Goal: Task Accomplishment & Management: Complete application form

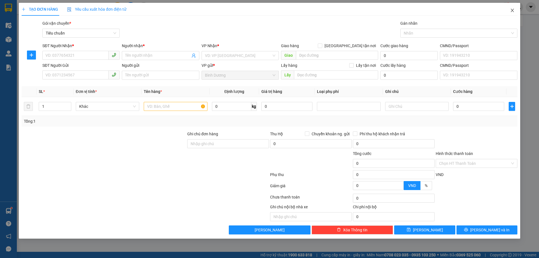
click at [511, 12] on icon "close" at bounding box center [512, 10] width 4 height 4
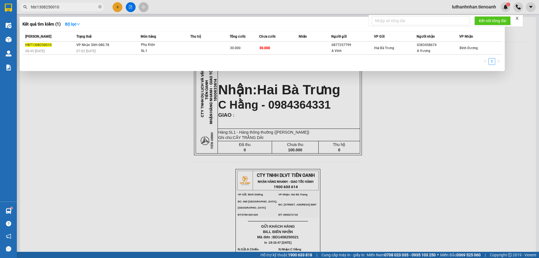
click at [58, 10] on span "hbt1308250010" at bounding box center [62, 7] width 84 height 8
click at [58, 8] on input "hbt1308250010" at bounding box center [64, 7] width 66 height 6
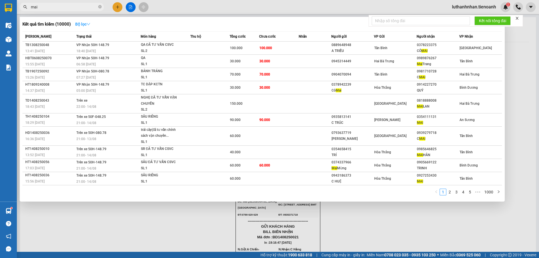
type input "mai"
click at [88, 23] on icon "down" at bounding box center [88, 24] width 3 height 2
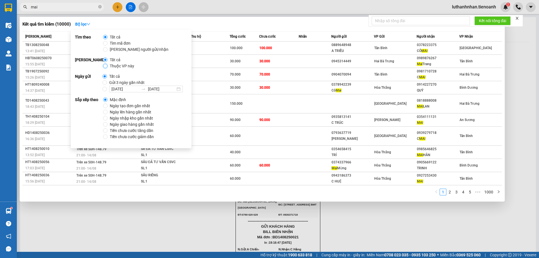
click at [107, 66] on input "Thuộc VP này" at bounding box center [105, 66] width 4 height 4
radio input "true"
radio input "false"
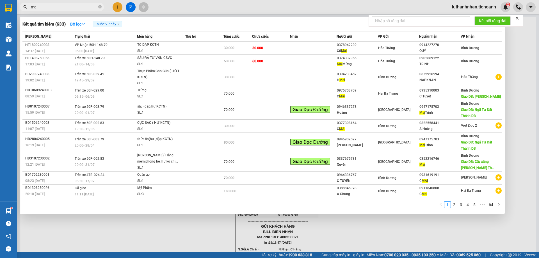
click at [203, 24] on div "Kết quả tìm kiếm ( 633 ) Bộ lọc Thuộc VP này" at bounding box center [261, 24] width 479 height 9
click at [454, 203] on link "2" at bounding box center [454, 204] width 6 height 6
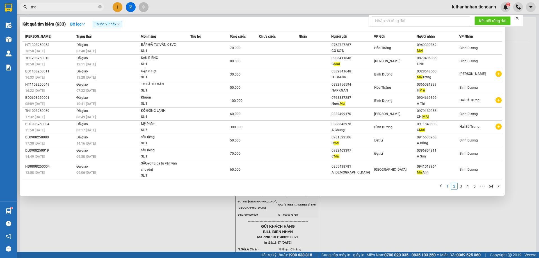
click at [448, 187] on link "1" at bounding box center [447, 186] width 6 height 6
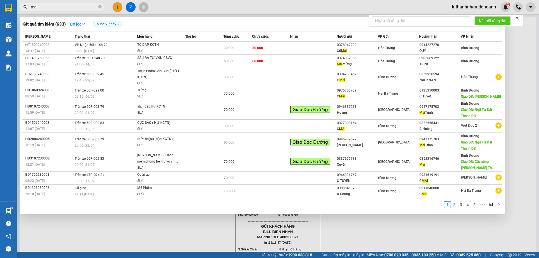
click at [455, 204] on link "2" at bounding box center [454, 204] width 6 height 6
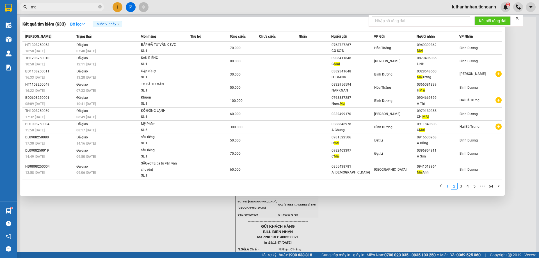
click at [449, 186] on link "1" at bounding box center [447, 186] width 6 height 6
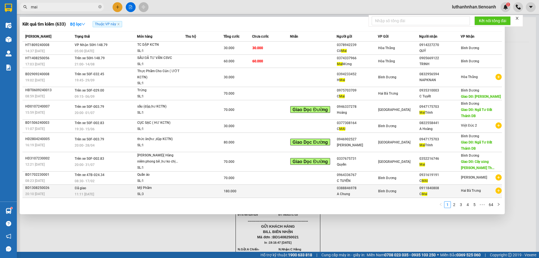
click at [427, 187] on div "0911840808" at bounding box center [439, 188] width 41 height 6
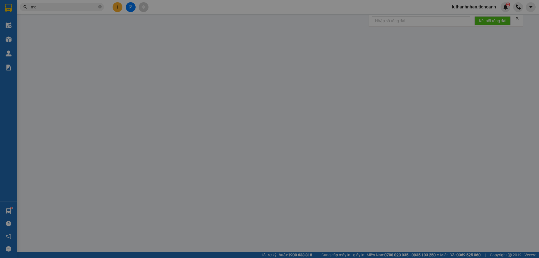
type input "0911840808"
type input "C Mai"
type input "0388846978"
type input "A Chung"
type input "180.000"
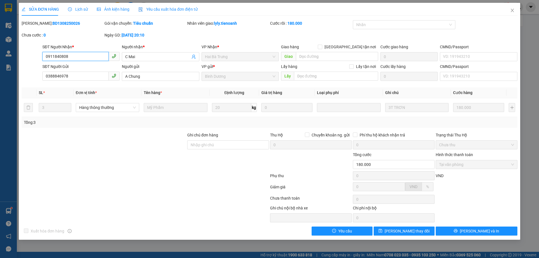
click at [69, 60] on input "0911840808" at bounding box center [75, 56] width 66 height 9
click at [511, 11] on icon "close" at bounding box center [512, 10] width 4 height 4
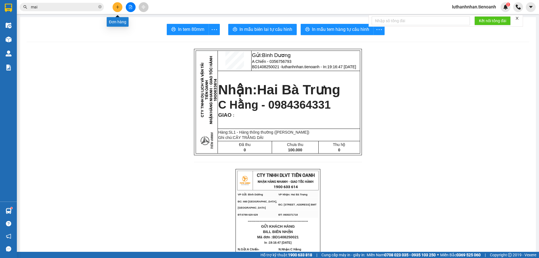
click at [116, 6] on icon "plus" at bounding box center [118, 7] width 4 height 4
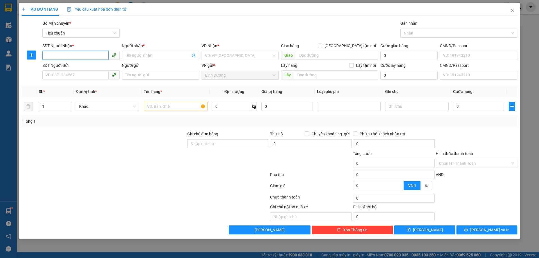
click at [86, 54] on input "SĐT Người Nhận *" at bounding box center [75, 55] width 66 height 9
paste input "0911840808"
type input "0911840808"
click at [81, 65] on div "0911840808 - C Mai" at bounding box center [81, 67] width 70 height 6
type input "C Mai"
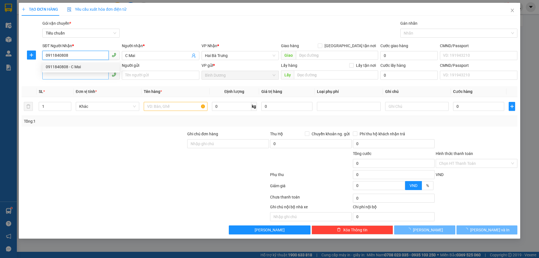
type input "180.000"
type input "0911840808"
click at [73, 74] on input "SĐT Người Gửi" at bounding box center [75, 74] width 66 height 9
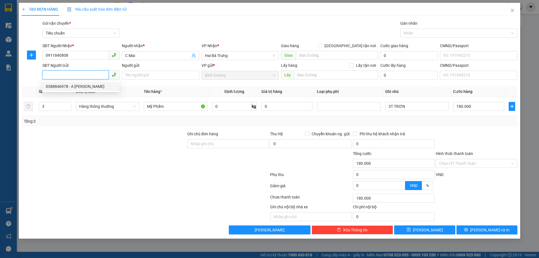
click at [73, 89] on div "0388846978 - A [PERSON_NAME]" at bounding box center [81, 86] width 70 height 6
type input "0388846978"
type input "A Chung"
click at [40, 112] on td "3" at bounding box center [54, 106] width 37 height 19
type input "8"
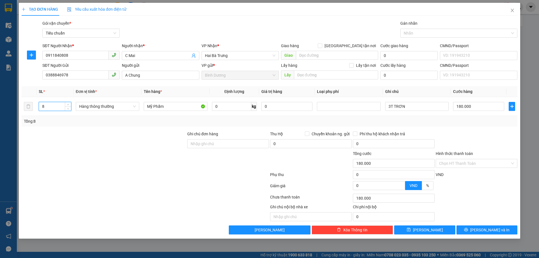
click at [79, 125] on div "Tổng: 8" at bounding box center [269, 121] width 495 height 11
type input "0"
click at [221, 106] on input "0" at bounding box center [231, 106] width 39 height 9
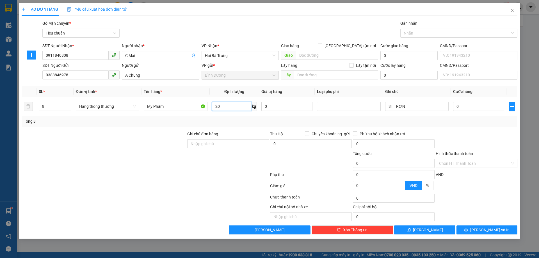
type input "20"
click at [229, 120] on div "Tổng: 8" at bounding box center [269, 121] width 491 height 6
type input "55.000"
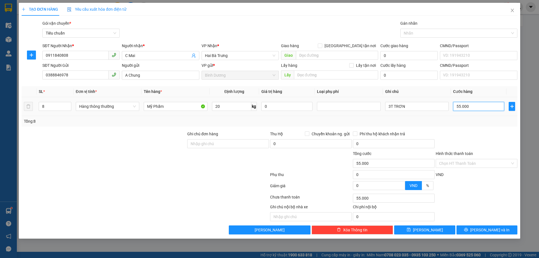
click at [463, 107] on input "55.000" at bounding box center [478, 106] width 51 height 9
click at [408, 108] on input "3T TRƠN" at bounding box center [416, 106] width 63 height 9
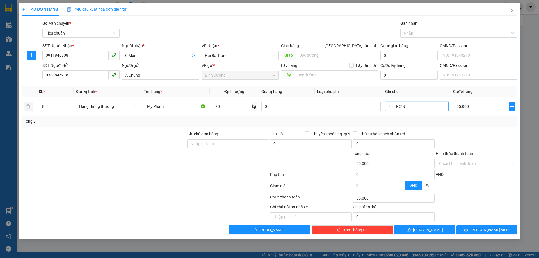
type input "8T TRƠN"
click at [447, 123] on div "Tổng: 8" at bounding box center [269, 121] width 491 height 6
click at [470, 105] on input "55.000" at bounding box center [478, 106] width 51 height 9
type input "4"
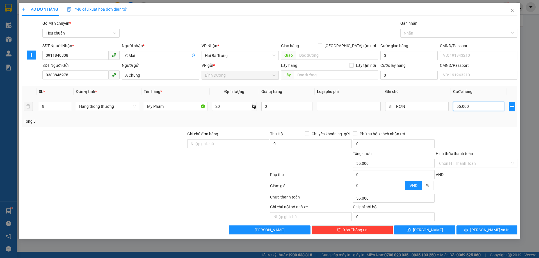
type input "4"
type input "44"
type input "440"
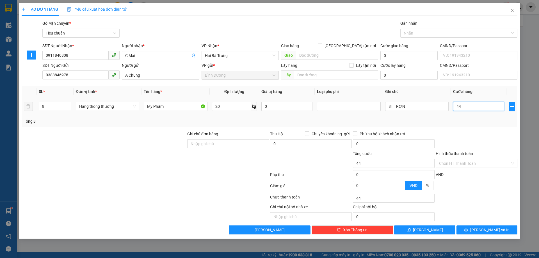
type input "440"
click at [479, 121] on div "Tổng: 8" at bounding box center [269, 121] width 491 height 6
type input "440.000"
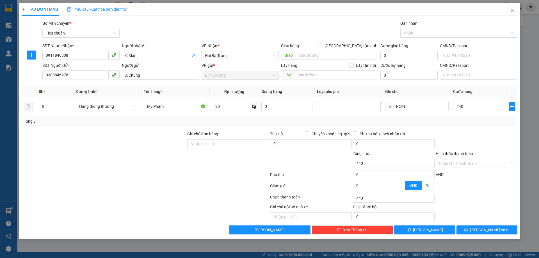
type input "440.000"
click at [490, 229] on span "[PERSON_NAME] và In" at bounding box center [489, 230] width 39 height 6
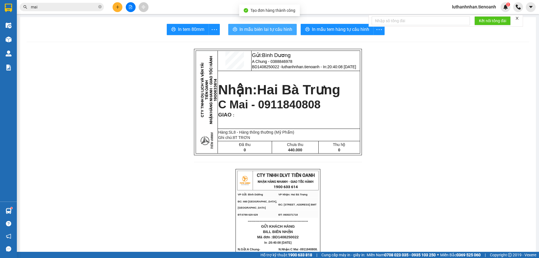
click at [279, 30] on span "In mẫu biên lai tự cấu hình" at bounding box center [265, 29] width 53 height 7
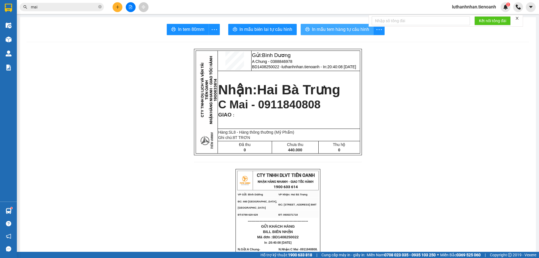
click at [337, 25] on button "In mẫu tem hàng tự cấu hình" at bounding box center [336, 29] width 73 height 11
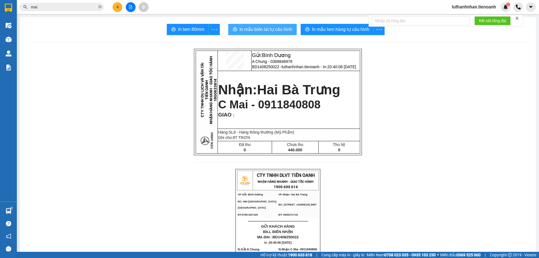
click at [273, 32] on span "In mẫu biên lai tự cấu hình" at bounding box center [265, 29] width 53 height 7
click at [100, 6] on icon "close-circle" at bounding box center [99, 6] width 3 height 3
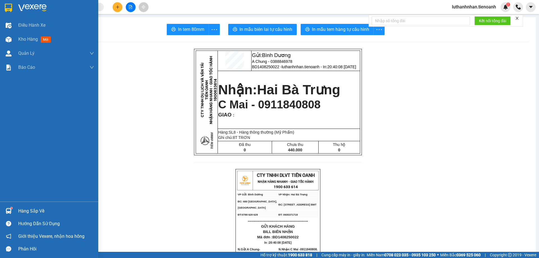
click at [10, 212] on img at bounding box center [9, 211] width 6 height 6
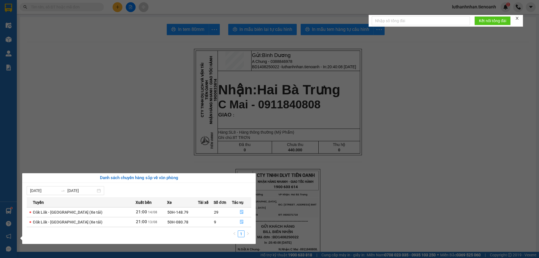
click at [129, 133] on section "Kết quả tìm kiếm ( 633 ) Bộ lọc Thuộc VP này Mã ĐH Trạng thái Món hàng Thu hộ T…" at bounding box center [269, 129] width 539 height 258
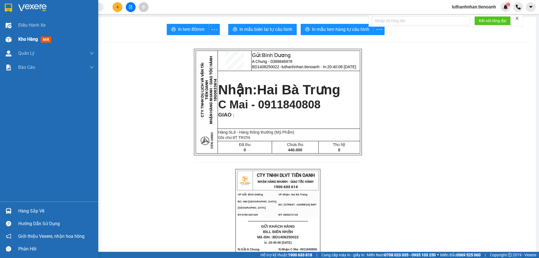
click at [19, 40] on span "Kho hàng" at bounding box center [28, 38] width 20 height 5
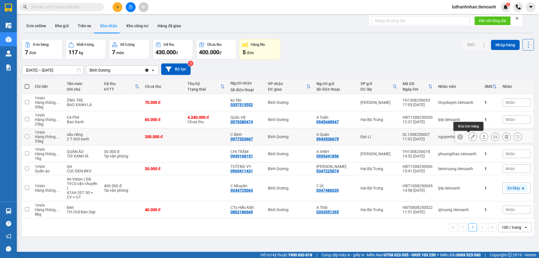
click at [470, 138] on icon at bounding box center [472, 137] width 4 height 4
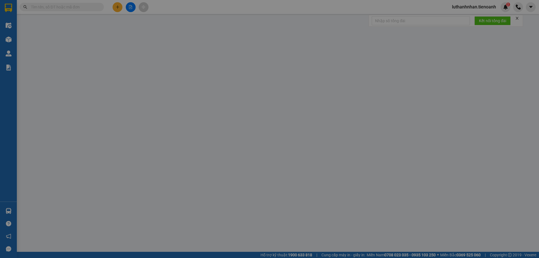
type input "0977533667"
type input "C Bình"
type input "0943536679"
type input "A Quân"
type input "200.000"
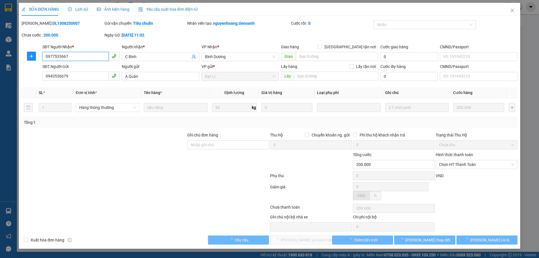
click at [456, 163] on span "Chọn HT Thanh Toán" at bounding box center [476, 164] width 75 height 8
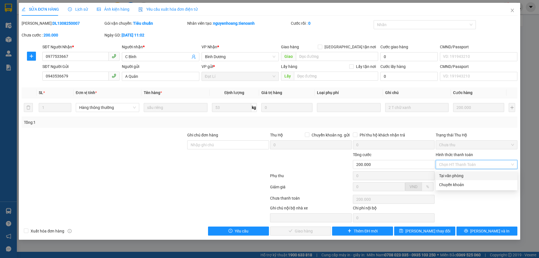
click at [458, 177] on div "Tại văn phòng" at bounding box center [476, 176] width 75 height 6
type input "0"
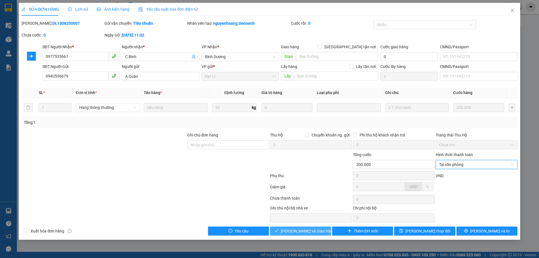
click at [306, 230] on span "[PERSON_NAME] và Giao hàng" at bounding box center [308, 231] width 54 height 6
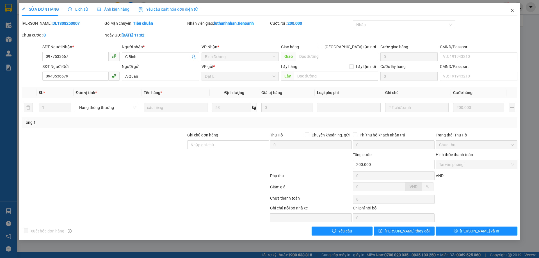
click at [511, 11] on icon "close" at bounding box center [512, 10] width 4 height 4
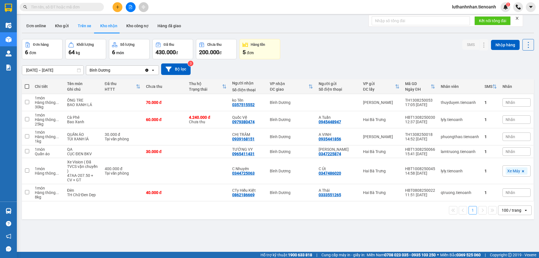
click at [84, 26] on button "Trên xe" at bounding box center [84, 25] width 22 height 13
type input "[DATE] – [DATE]"
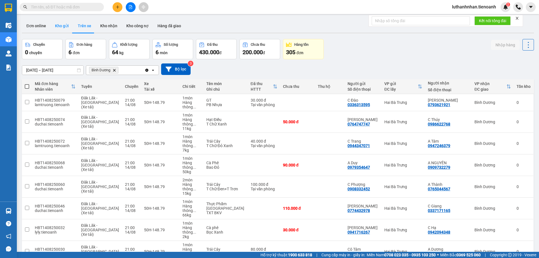
click at [63, 25] on button "Kho gửi" at bounding box center [61, 25] width 23 height 13
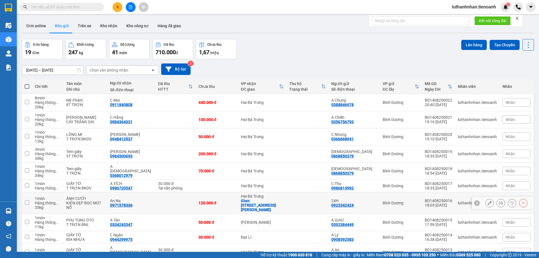
scroll to position [26, 0]
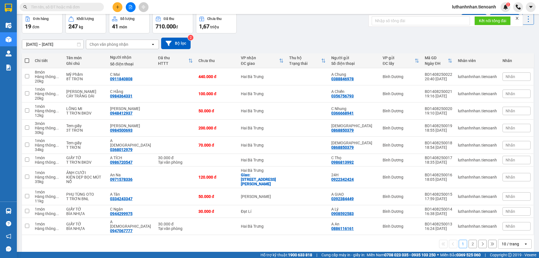
click at [510, 239] on div "10 / trang" at bounding box center [510, 243] width 25 height 9
click at [508, 226] on div "100 / trang" at bounding box center [510, 222] width 34 height 10
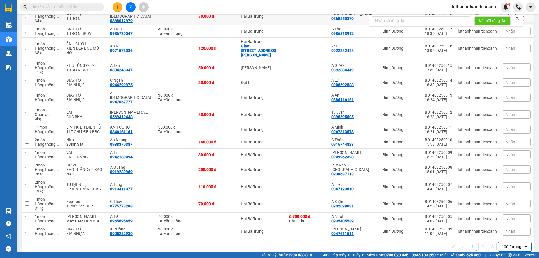
scroll to position [0, 0]
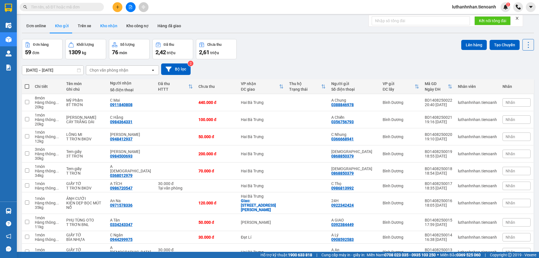
click at [101, 28] on button "Kho nhận" at bounding box center [109, 25] width 26 height 13
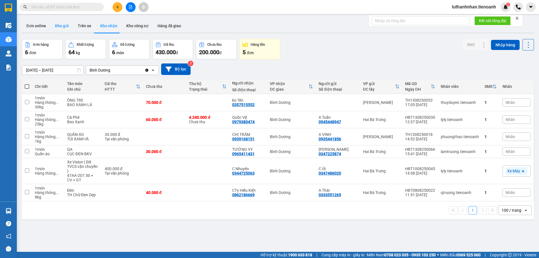
click at [64, 27] on button "Kho gửi" at bounding box center [61, 25] width 23 height 13
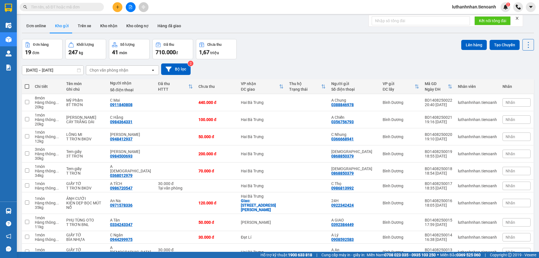
click at [24, 86] on th at bounding box center [27, 86] width 10 height 15
click at [27, 87] on span at bounding box center [27, 86] width 4 height 4
click at [27, 84] on input "checkbox" at bounding box center [27, 84] width 0 height 0
checkbox input "true"
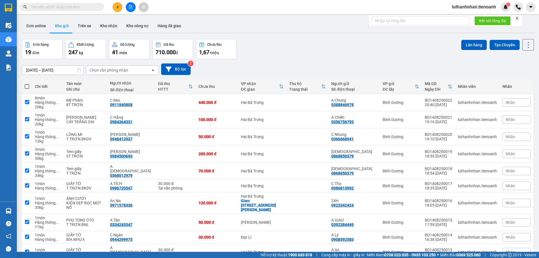
checkbox input "true"
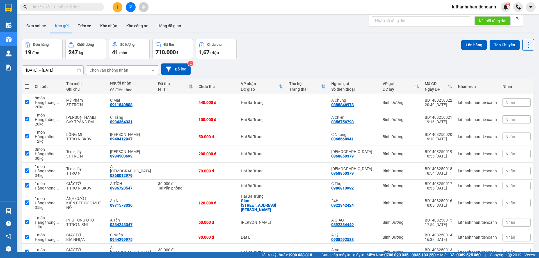
checkbox input "true"
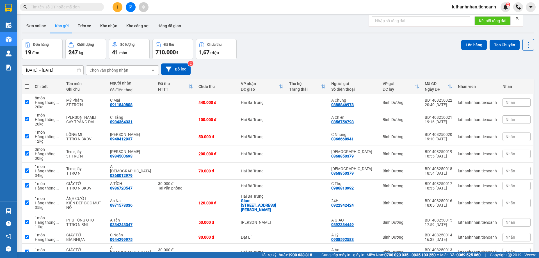
checkbox input "true"
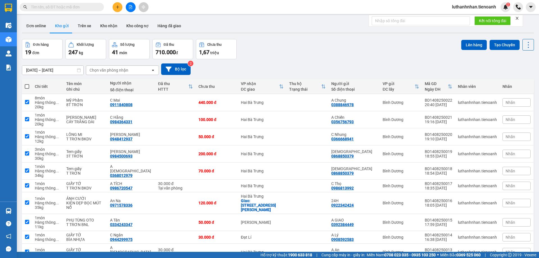
checkbox input "true"
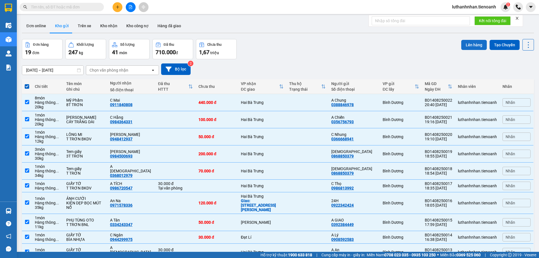
click at [468, 47] on button "Lên hàng" at bounding box center [474, 45] width 26 height 10
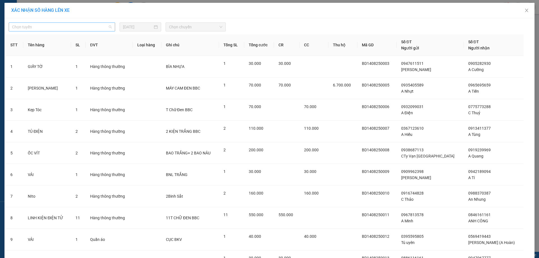
click at [103, 27] on span "Chọn tuyến" at bounding box center [62, 27] width 100 height 8
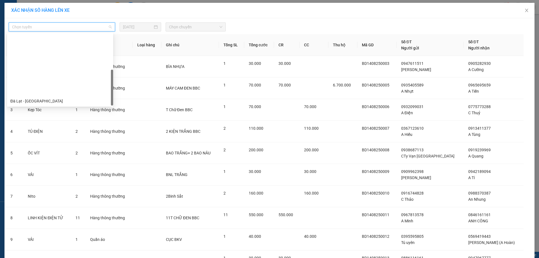
scroll to position [72, 0]
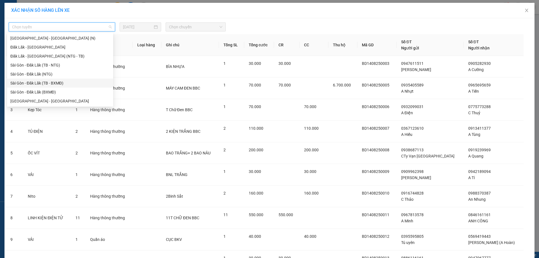
click at [45, 83] on div "Sài Gòn - Đăk Lăk (TB - BXMĐ)" at bounding box center [59, 83] width 99 height 6
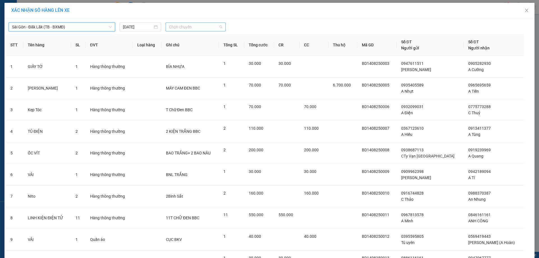
click at [197, 27] on span "Chọn chuyến" at bounding box center [195, 27] width 53 height 8
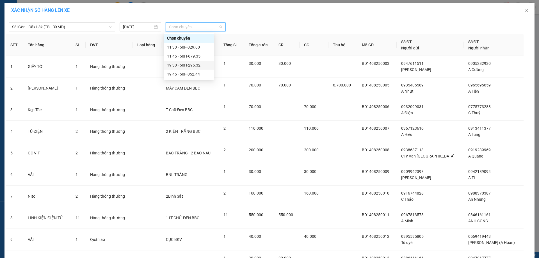
click at [191, 66] on div "19:30 - 50H-295.32" at bounding box center [189, 65] width 44 height 6
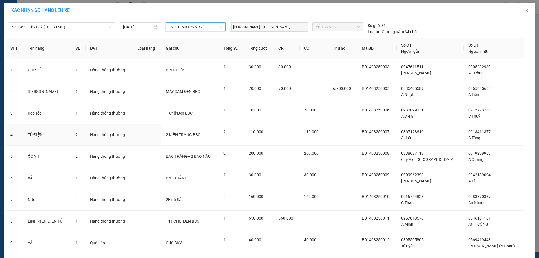
scroll to position [253, 0]
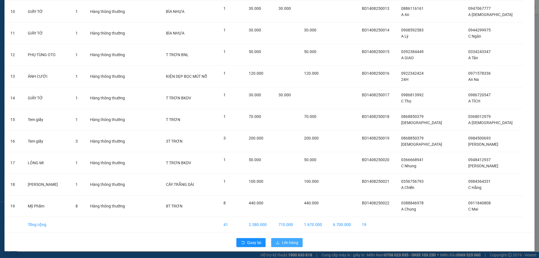
click at [284, 243] on span "Lên hàng" at bounding box center [290, 242] width 16 height 6
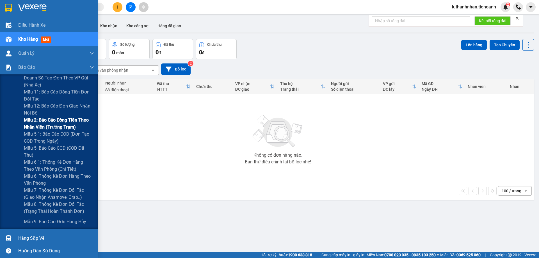
click at [57, 127] on span "Mẫu 2: Báo cáo dòng tiền theo nhân viên (Trưởng Trạm)" at bounding box center [59, 123] width 70 height 14
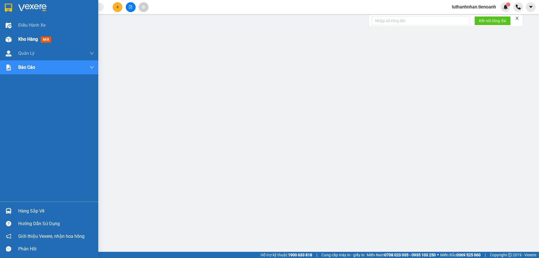
click at [17, 40] on div "Kho hàng mới" at bounding box center [49, 39] width 98 height 14
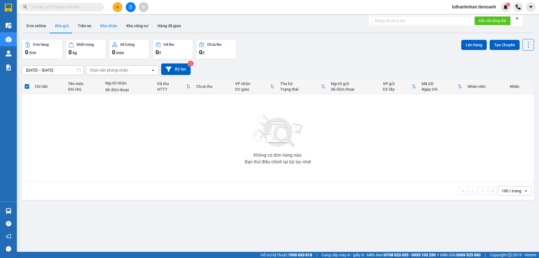
click at [116, 27] on button "Kho nhận" at bounding box center [109, 25] width 26 height 13
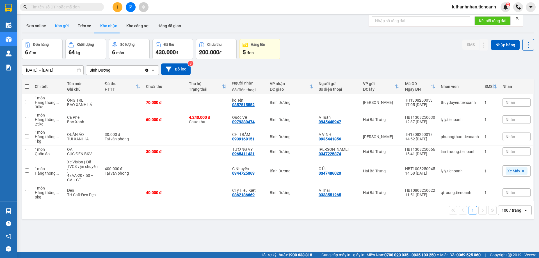
click at [66, 27] on button "Kho gửi" at bounding box center [61, 25] width 23 height 13
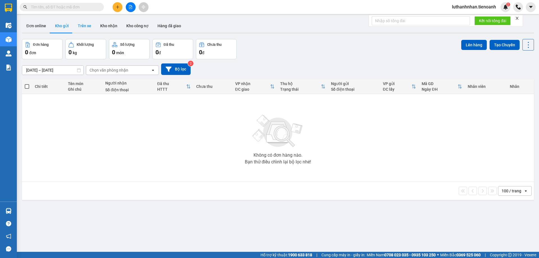
click at [81, 25] on button "Trên xe" at bounding box center [84, 25] width 22 height 13
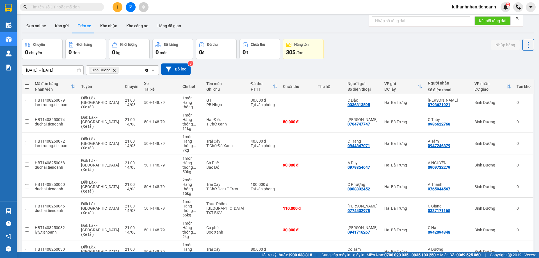
click at [113, 71] on icon "Delete" at bounding box center [113, 69] width 3 height 3
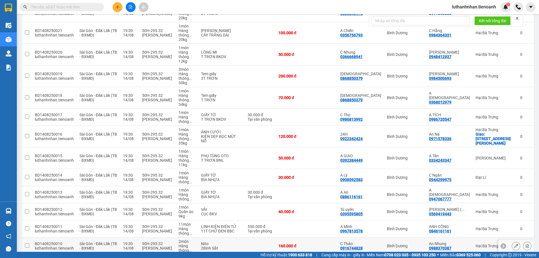
scroll to position [140, 0]
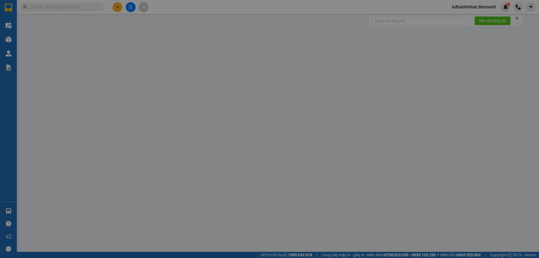
type input "0775773288"
type input "C Thuỷ"
type input "0932099031"
type input "A Điện"
type input "70.000"
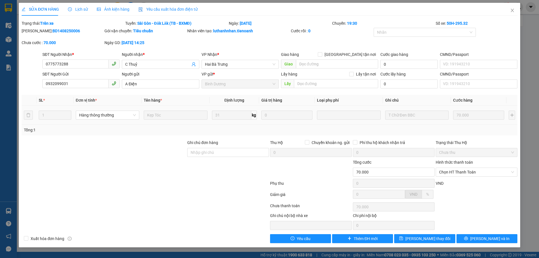
click at [79, 12] on span "Lịch sử" at bounding box center [78, 9] width 20 height 4
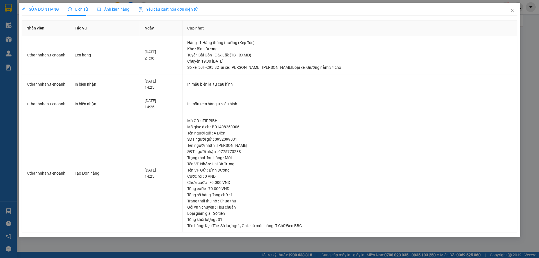
click at [44, 11] on span "SỬA ĐƠN HÀNG" at bounding box center [40, 9] width 37 height 4
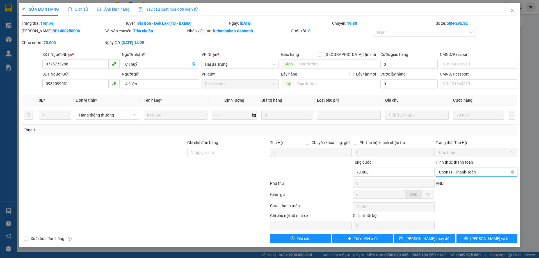
click at [452, 173] on span "Chọn HT Thanh Toán" at bounding box center [476, 172] width 75 height 8
click at [452, 184] on div "Tại văn phòng" at bounding box center [476, 183] width 75 height 6
type input "0"
click at [423, 239] on span "[PERSON_NAME] thay đổi" at bounding box center [427, 238] width 45 height 6
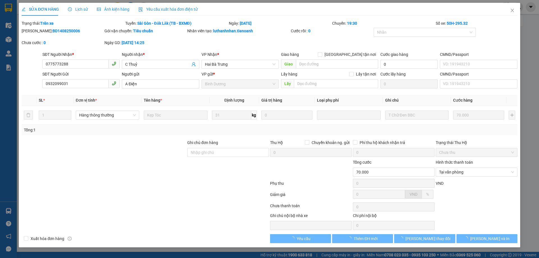
click at [513, 12] on div "Kết quả tìm kiếm ( 633 ) Bộ lọc Thuộc VP này Mã ĐH Trạng thái Món hàng Thu hộ T…" at bounding box center [269, 7] width 539 height 14
click at [511, 10] on div "luthanhnhan.tienoanh 2" at bounding box center [492, 7] width 91 height 10
click at [513, 10] on div at bounding box center [518, 7] width 10 height 10
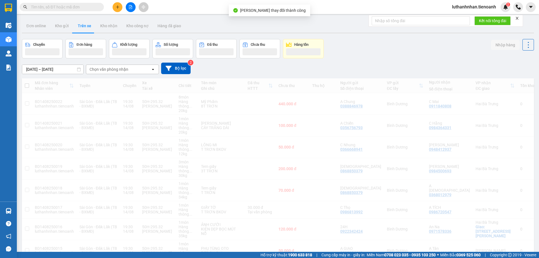
click at [513, 10] on div at bounding box center [518, 7] width 10 height 10
